Goal: Book appointment/travel/reservation

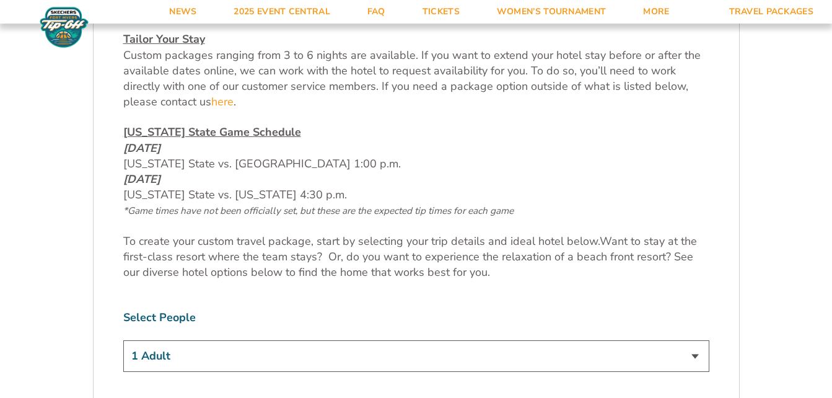
scroll to position [681, 0]
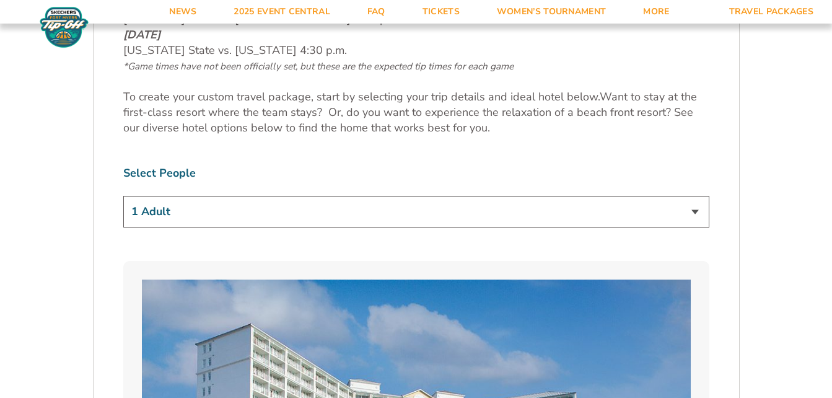
click at [689, 211] on select "1 Adult 2 Adults 3 Adults 4 Adults 2 Adults + 1 Child 2 Adults + 2 Children 2 A…" at bounding box center [416, 212] width 586 height 32
click at [123, 196] on select "1 Adult 2 Adults 3 Adults 4 Adults 2 Adults + 1 Child 2 Adults + 2 Children 2 A…" at bounding box center [416, 212] width 586 height 32
click at [697, 211] on select "1 Adult 2 Adults 3 Adults 4 Adults 2 Adults + 1 Child 2 Adults + 2 Children 2 A…" at bounding box center [416, 212] width 586 height 32
select select "4 Adults"
click at [123, 196] on select "1 Adult 2 Adults 3 Adults 4 Adults 2 Adults + 1 Child 2 Adults + 2 Children 2 A…" at bounding box center [416, 212] width 586 height 32
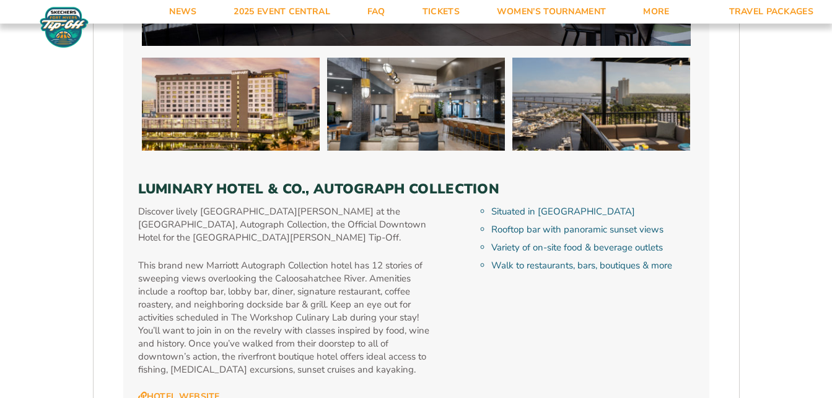
scroll to position [3778, 0]
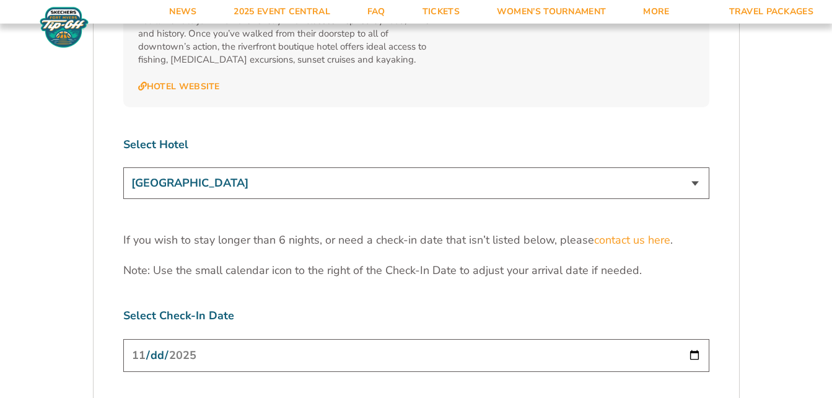
click at [694, 167] on select "[GEOGRAPHIC_DATA] [GEOGRAPHIC_DATA] [GEOGRAPHIC_DATA], Autograph Collection" at bounding box center [416, 183] width 586 height 32
select select "18478"
click at [123, 167] on select "[GEOGRAPHIC_DATA] [GEOGRAPHIC_DATA] [GEOGRAPHIC_DATA], Autograph Collection" at bounding box center [416, 183] width 586 height 32
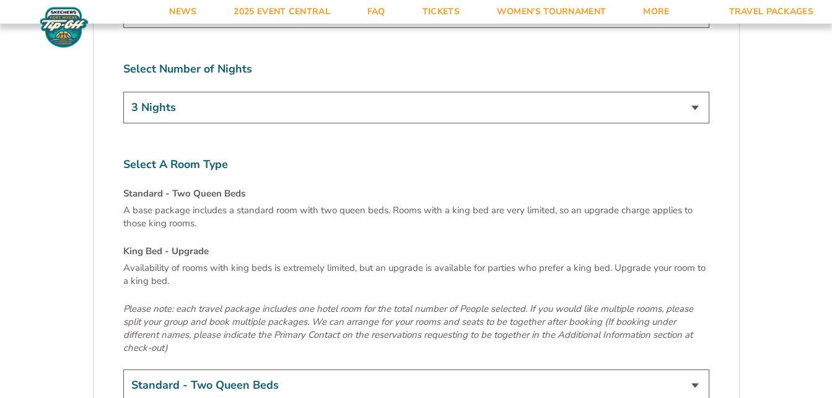
scroll to position [4150, 0]
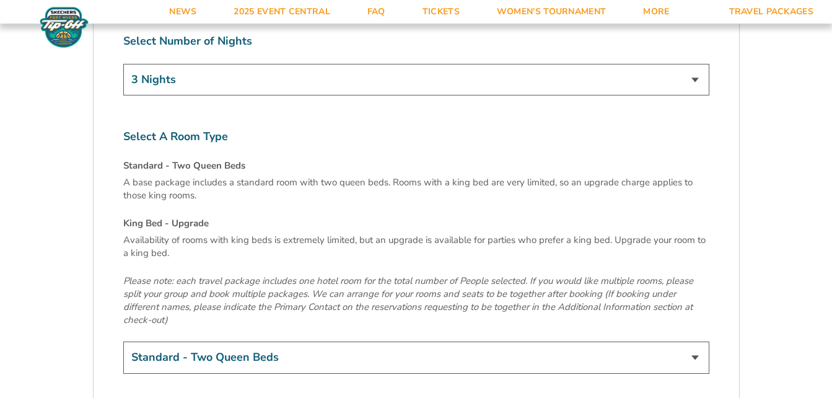
click at [696, 341] on select "Standard - Two Queen Beds King Bed - Upgrade (+$15 per night)" at bounding box center [416, 357] width 586 height 32
click at [123, 341] on select "Standard - Two Queen Beds King Bed - Upgrade (+$15 per night)" at bounding box center [416, 357] width 586 height 32
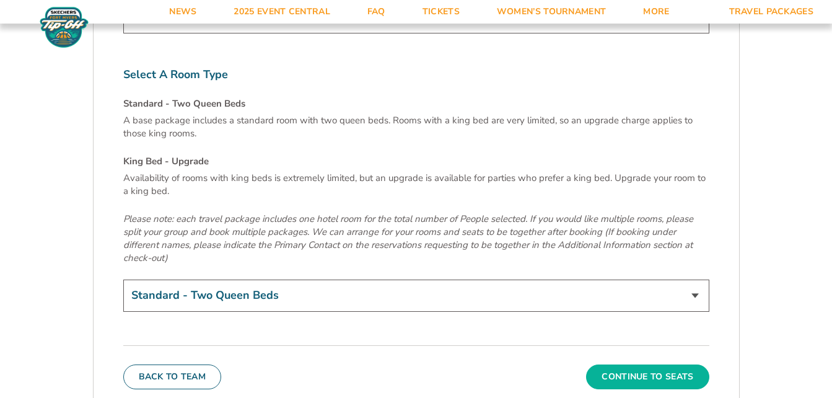
click at [646, 364] on button "Continue To Seats" at bounding box center [647, 376] width 123 height 25
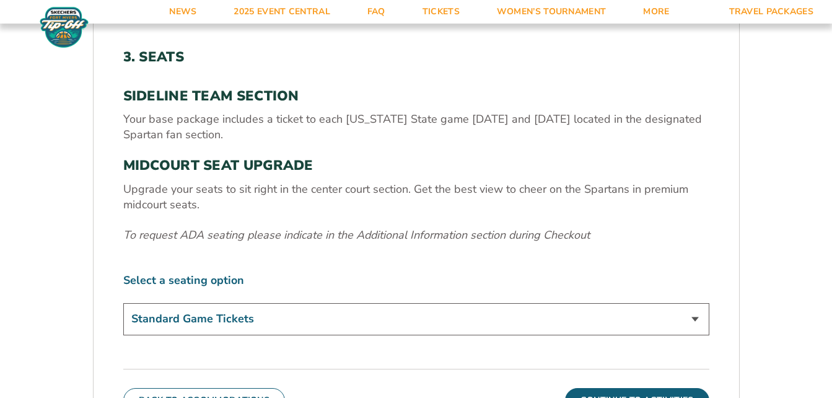
scroll to position [497, 0]
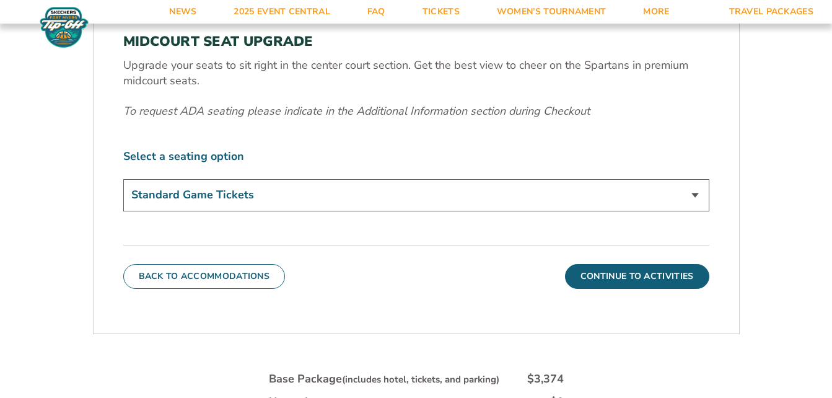
click at [692, 196] on select "Standard Game Tickets Midcourt Seat Upgrade (+$140 per person)" at bounding box center [416, 195] width 586 height 32
click at [123, 179] on select "Standard Game Tickets Midcourt Seat Upgrade (+$140 per person)" at bounding box center [416, 195] width 586 height 32
click at [603, 271] on button "Continue To Activities" at bounding box center [637, 276] width 144 height 25
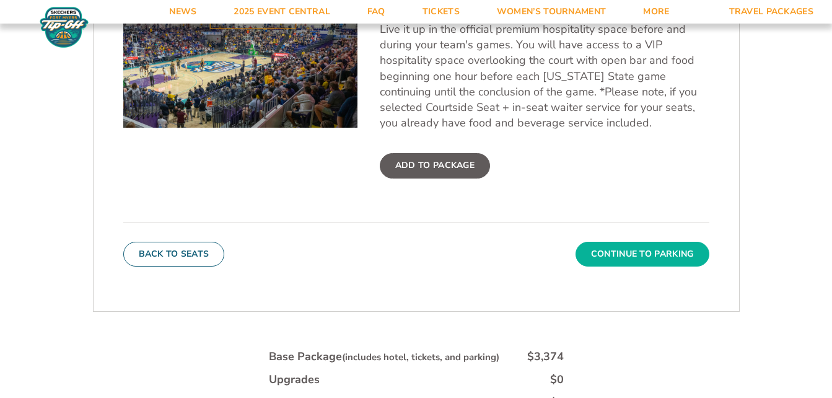
click at [637, 252] on button "Continue To Parking" at bounding box center [642, 254] width 134 height 25
click at [637, 252] on form "[US_STATE] State [US_STATE] State Travel Package 1. Team 2. Accommodations 3. S…" at bounding box center [416, 55] width 832 height 1104
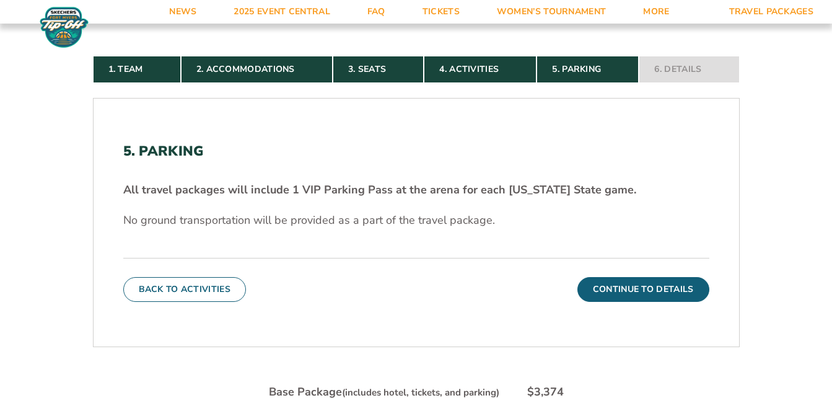
scroll to position [312, 0]
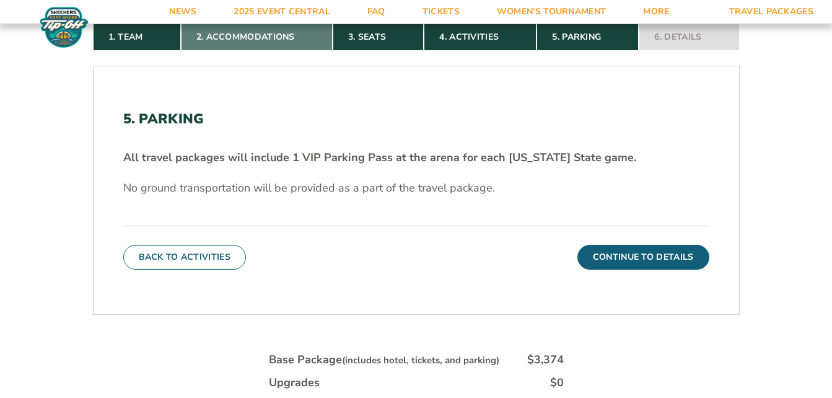
click at [248, 37] on link "2. Accommodations" at bounding box center [257, 37] width 152 height 27
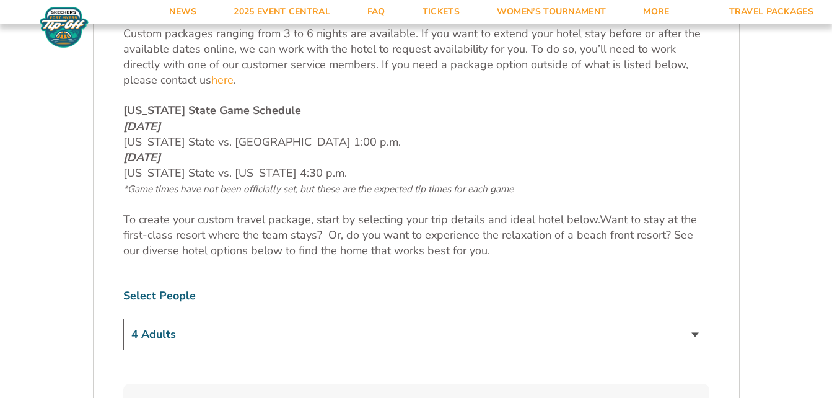
scroll to position [559, 0]
click at [693, 333] on select "1 Adult 2 Adults 3 Adults 4 Adults 2 Adults + 1 Child 2 Adults + 2 Children 2 A…" at bounding box center [416, 334] width 586 height 32
click at [123, 318] on select "1 Adult 2 Adults 3 Adults 4 Adults 2 Adults + 1 Child 2 Adults + 2 Children 2 A…" at bounding box center [416, 334] width 586 height 32
click at [694, 332] on select "1 Adult 2 Adults 3 Adults 4 Adults 2 Adults + 1 Child 2 Adults + 2 Children 2 A…" at bounding box center [416, 334] width 586 height 32
select select "4 Adults"
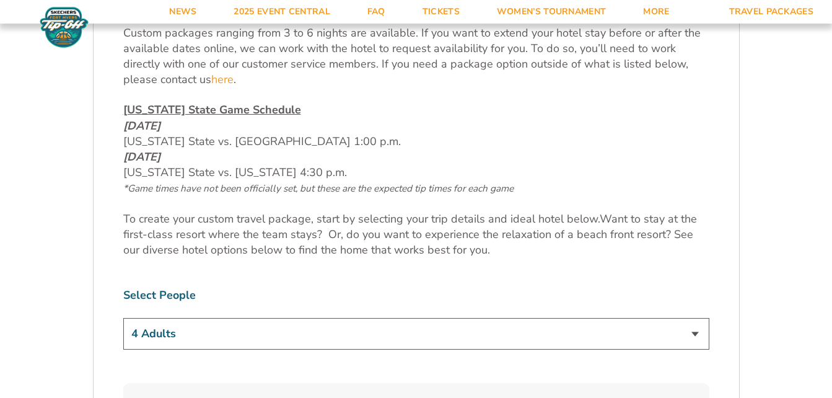
click at [123, 318] on select "1 Adult 2 Adults 3 Adults 4 Adults 2 Adults + 1 Child 2 Adults + 2 Children 2 A…" at bounding box center [416, 334] width 586 height 32
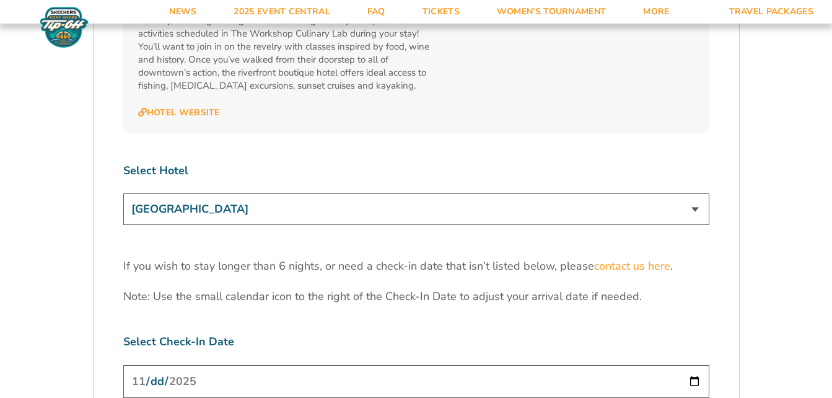
scroll to position [3904, 0]
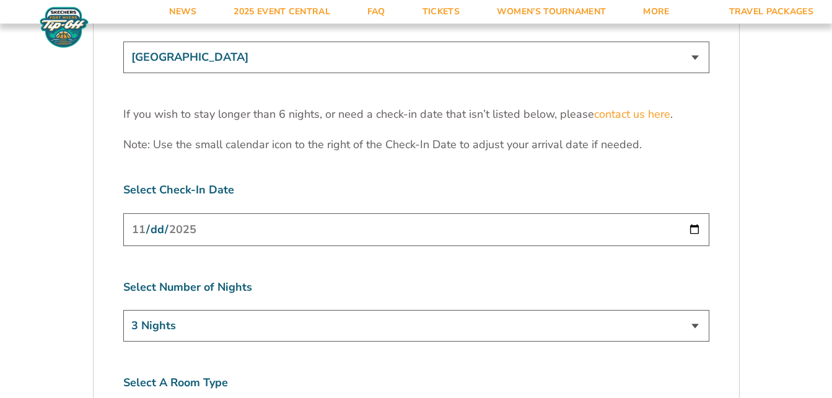
click at [694, 310] on select "3 Nights 4 Nights 5 Nights 6 Nights" at bounding box center [416, 326] width 586 height 32
click at [657, 310] on select "3 Nights 4 Nights 5 Nights 6 Nights" at bounding box center [416, 326] width 586 height 32
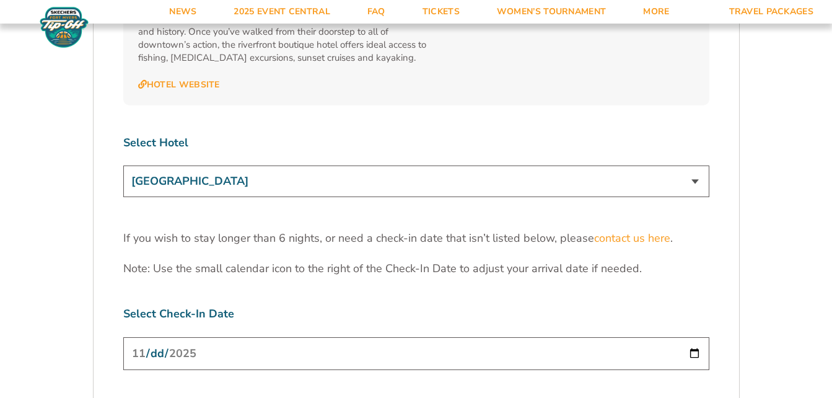
scroll to position [3842, 0]
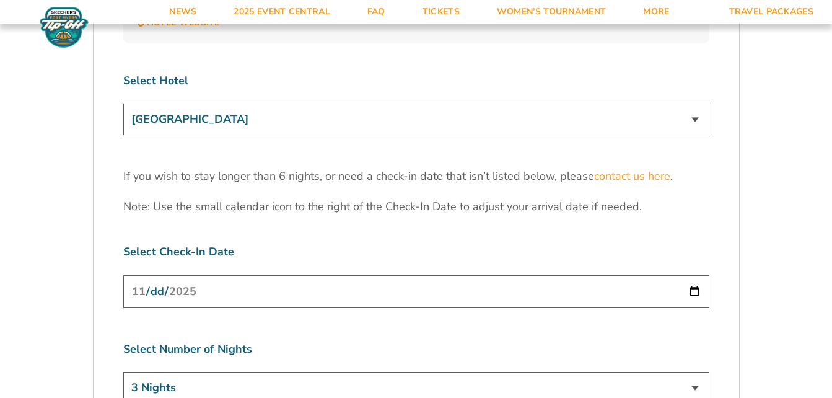
click at [699, 103] on select "[GEOGRAPHIC_DATA] [GEOGRAPHIC_DATA] [GEOGRAPHIC_DATA], Autograph Collection" at bounding box center [416, 119] width 586 height 32
click at [123, 103] on select "[GEOGRAPHIC_DATA] [GEOGRAPHIC_DATA] [GEOGRAPHIC_DATA], Autograph Collection" at bounding box center [416, 119] width 586 height 32
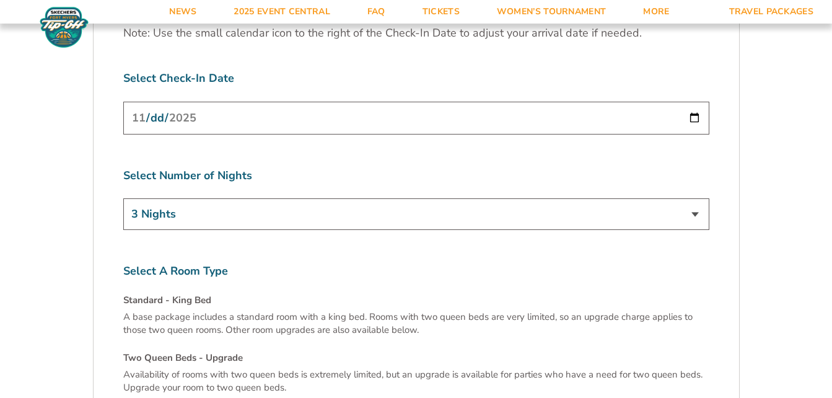
scroll to position [3780, 0]
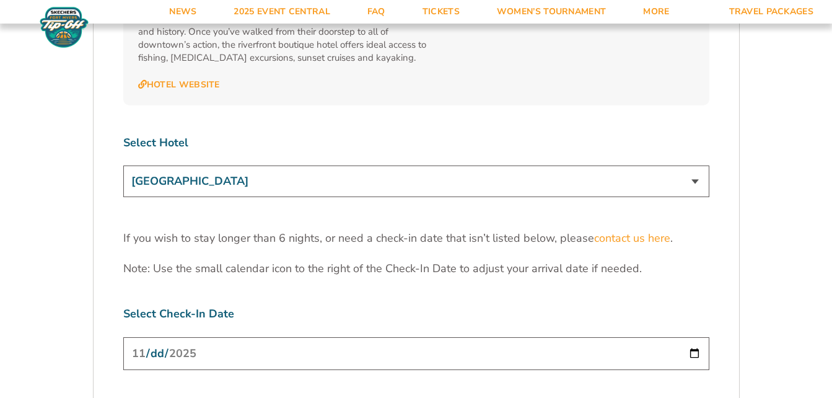
click at [692, 165] on select "[GEOGRAPHIC_DATA] [GEOGRAPHIC_DATA] [GEOGRAPHIC_DATA], Autograph Collection" at bounding box center [416, 181] width 586 height 32
click at [123, 165] on select "[GEOGRAPHIC_DATA] [GEOGRAPHIC_DATA] [GEOGRAPHIC_DATA], Autograph Collection" at bounding box center [416, 181] width 586 height 32
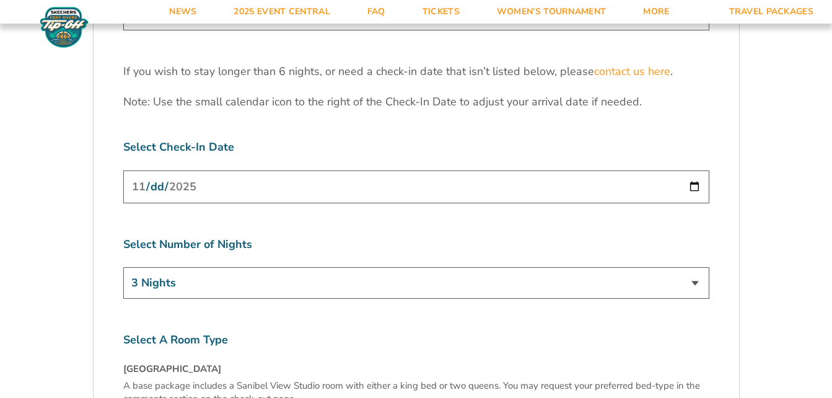
scroll to position [3842, 0]
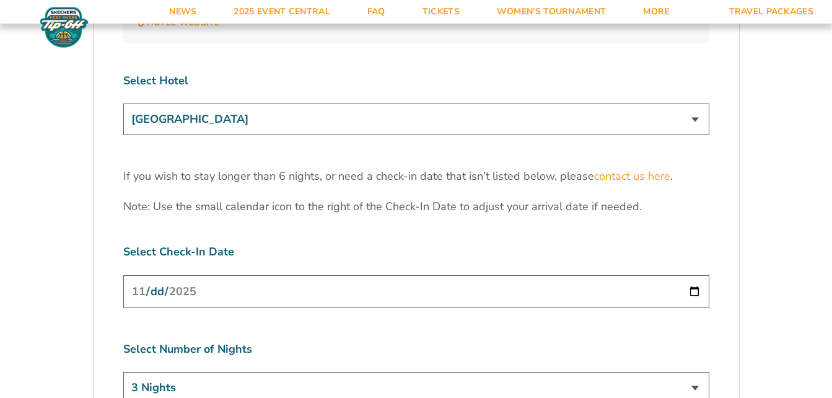
click at [694, 103] on select "[GEOGRAPHIC_DATA] [GEOGRAPHIC_DATA] [GEOGRAPHIC_DATA], Autograph Collection" at bounding box center [416, 119] width 586 height 32
select select "17487"
click at [123, 103] on select "[GEOGRAPHIC_DATA] [GEOGRAPHIC_DATA] [GEOGRAPHIC_DATA], Autograph Collection" at bounding box center [416, 119] width 586 height 32
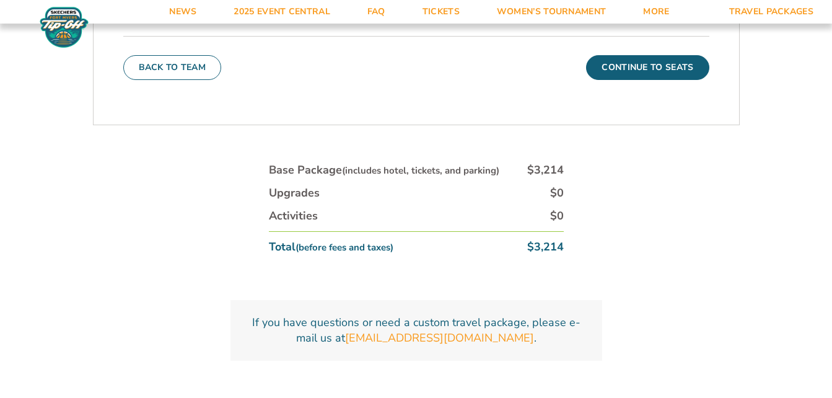
scroll to position [4585, 0]
